Goal: Task Accomplishment & Management: Complete application form

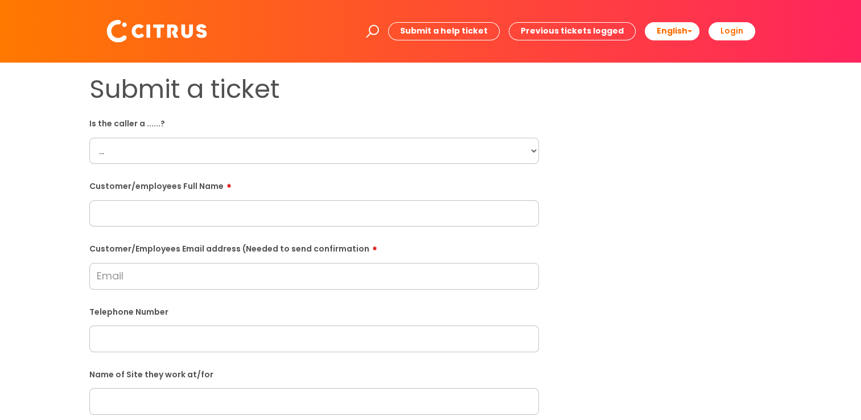
click at [161, 142] on select "... Citrus Customer Citrus Employee Contractor Supplier" at bounding box center [313, 151] width 449 height 26
select select "Citrus Customer"
click at [89, 138] on select "... Citrus Customer Citrus Employee Contractor Supplier" at bounding box center [313, 151] width 449 height 26
click at [141, 203] on input "text" at bounding box center [313, 213] width 449 height 26
paste input "Hannah"
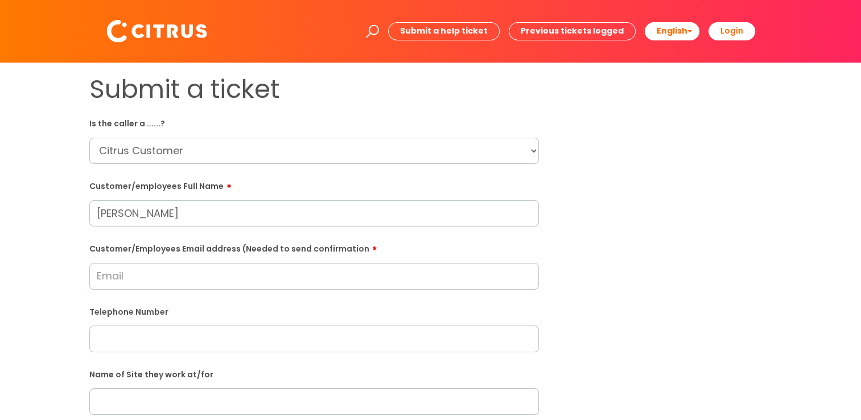
type input "Hannah"
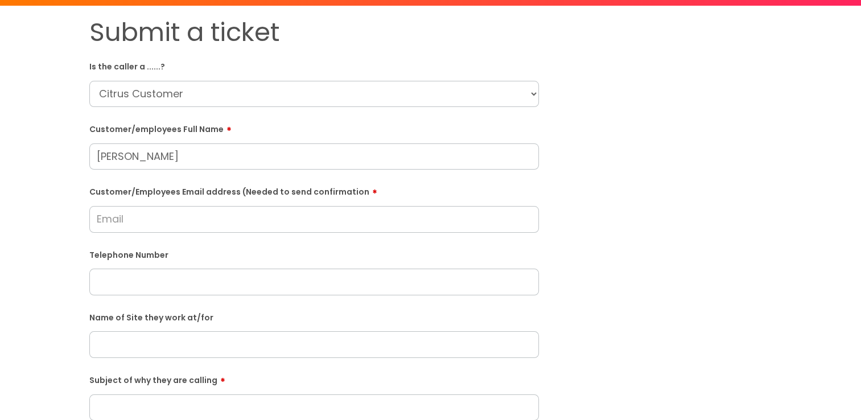
click at [138, 348] on input "text" at bounding box center [313, 344] width 449 height 26
paste input "The Harvester - Chichester"
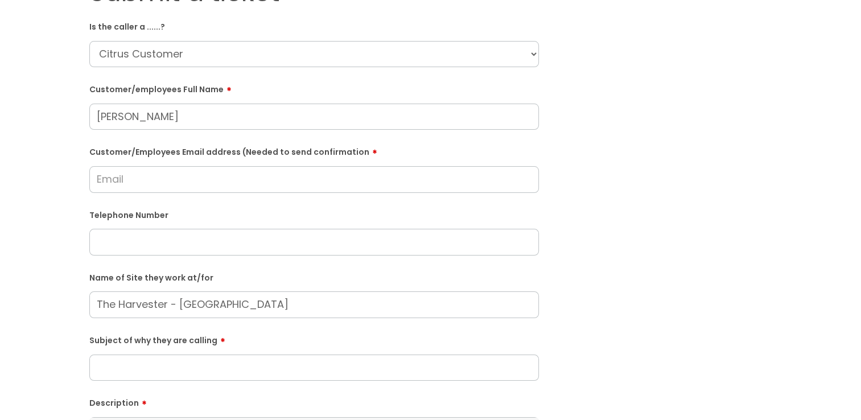
scroll to position [114, 0]
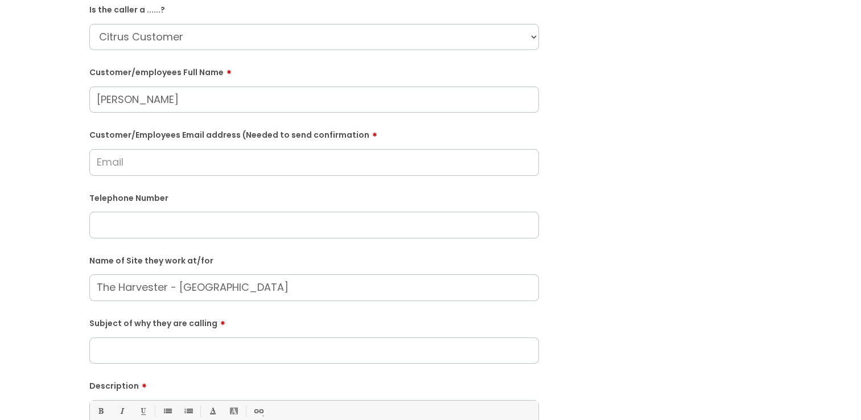
type input "The Harvester - Chichester"
click at [184, 352] on input "Subject of why they are calling" at bounding box center [313, 350] width 449 height 26
type input "Cleaner cover cancelled"
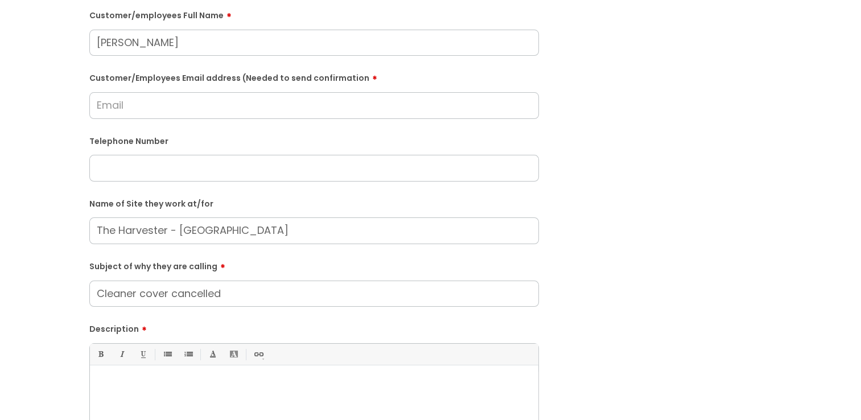
click at [158, 167] on input "text" at bounding box center [313, 168] width 449 height 26
paste input "01243 785213"
click at [206, 167] on input "01243 785213" at bounding box center [313, 168] width 449 height 26
type input "01243 785213"
click at [209, 110] on input "Customer/Employees Email address (Needed to send confirmation" at bounding box center [313, 105] width 449 height 26
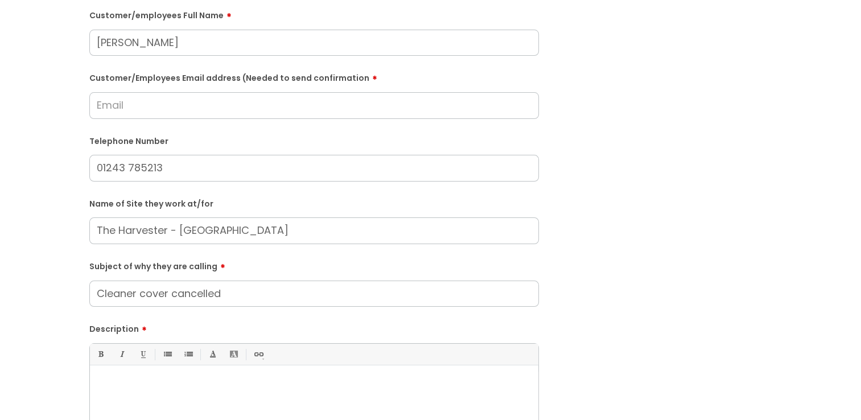
click at [168, 113] on input "Customer/Employees Email address (Needed to send confirmation" at bounding box center [313, 105] width 449 height 26
click at [165, 114] on input "Customer/Employees Email address (Needed to send confirmation" at bounding box center [313, 105] width 449 height 26
type input "h"
type input "barnchichester@harvester.co.uk"
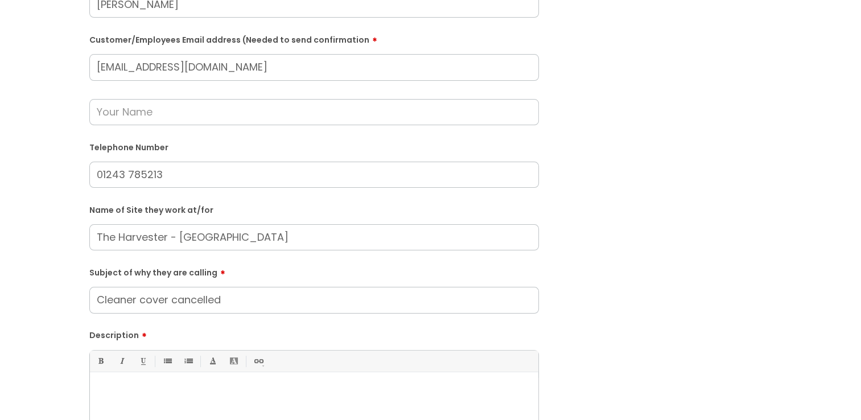
scroll to position [228, 0]
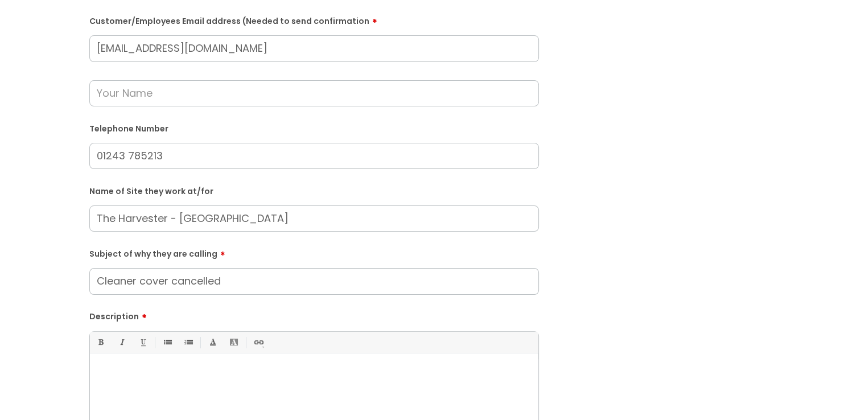
click at [275, 353] on ul "Bold (Ctrl-B) Italic (Ctrl-I) Underline(Ctrl-U) • Unordered List (Ctrl-Shift-7)…" at bounding box center [314, 343] width 448 height 22
click at [278, 373] on p at bounding box center [313, 372] width 431 height 10
paste div
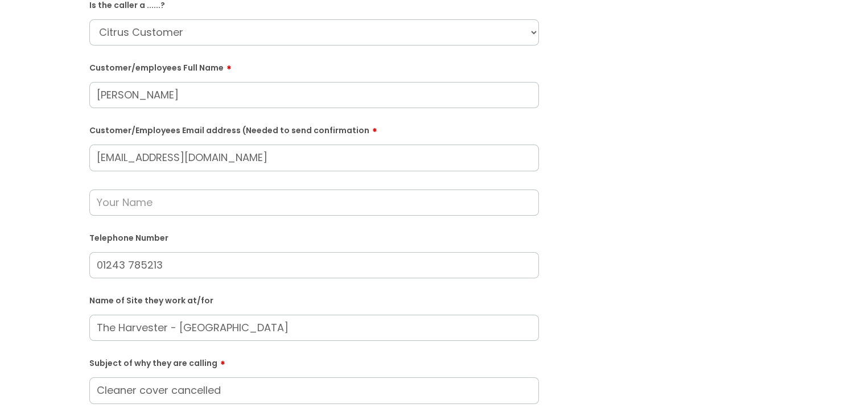
scroll to position [114, 0]
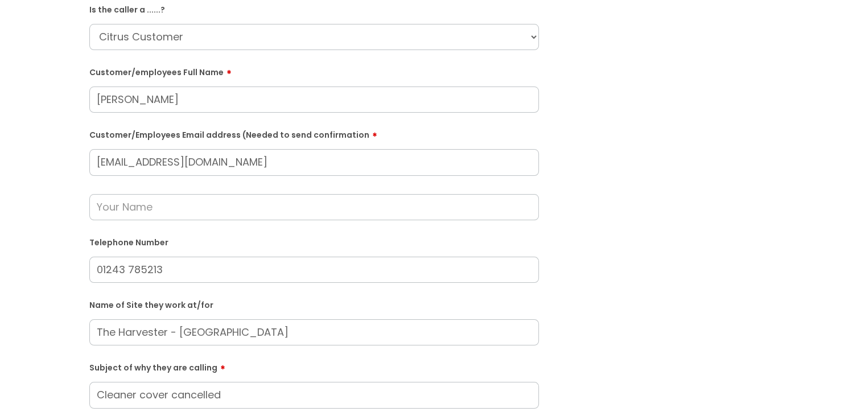
click at [226, 208] on input "text" at bounding box center [313, 207] width 449 height 26
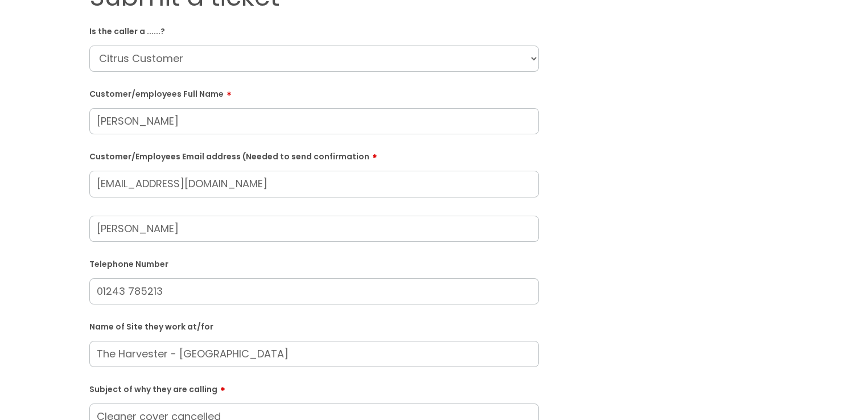
scroll to position [171, 0]
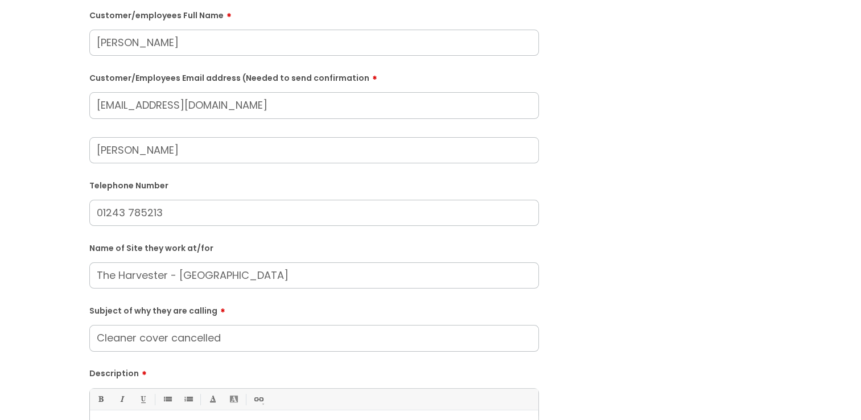
type input "Moneypenny"
click at [191, 36] on input "Hannah" at bounding box center [313, 43] width 449 height 26
paste input "McCarthy"
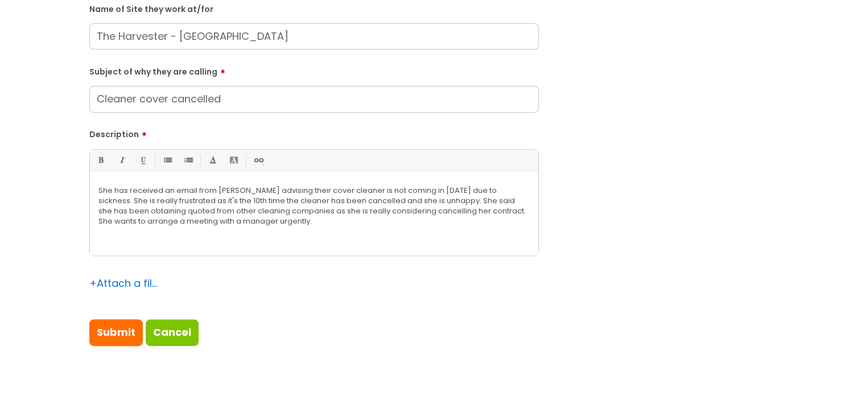
scroll to position [512, 0]
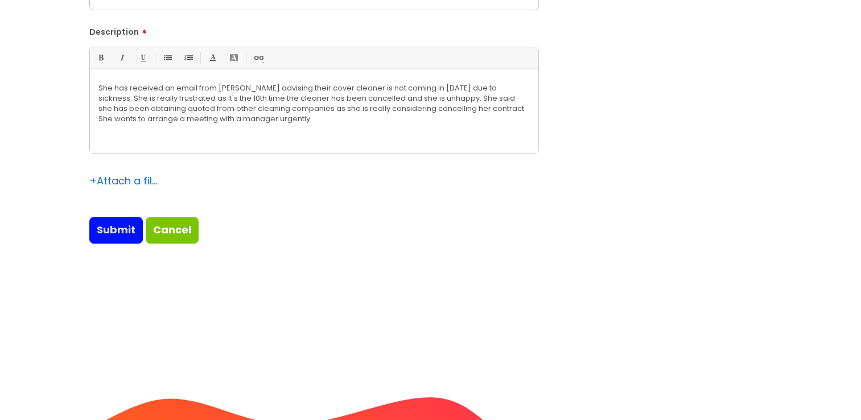
type input "Hannah McCarthy"
click at [115, 236] on input "Submit" at bounding box center [115, 230] width 53 height 26
type input "Please Wait..."
